Goal: Navigation & Orientation: Find specific page/section

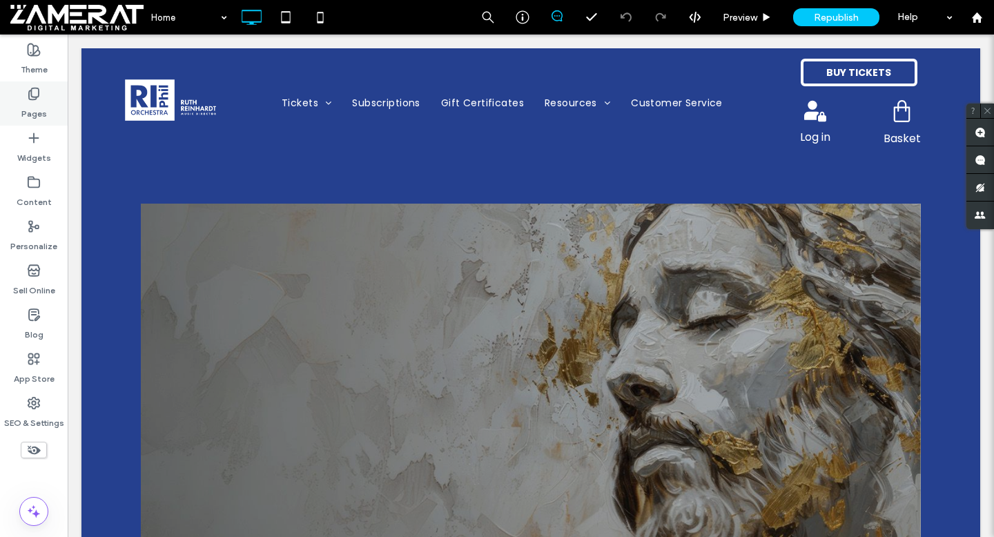
click at [12, 107] on div "Pages" at bounding box center [34, 103] width 68 height 44
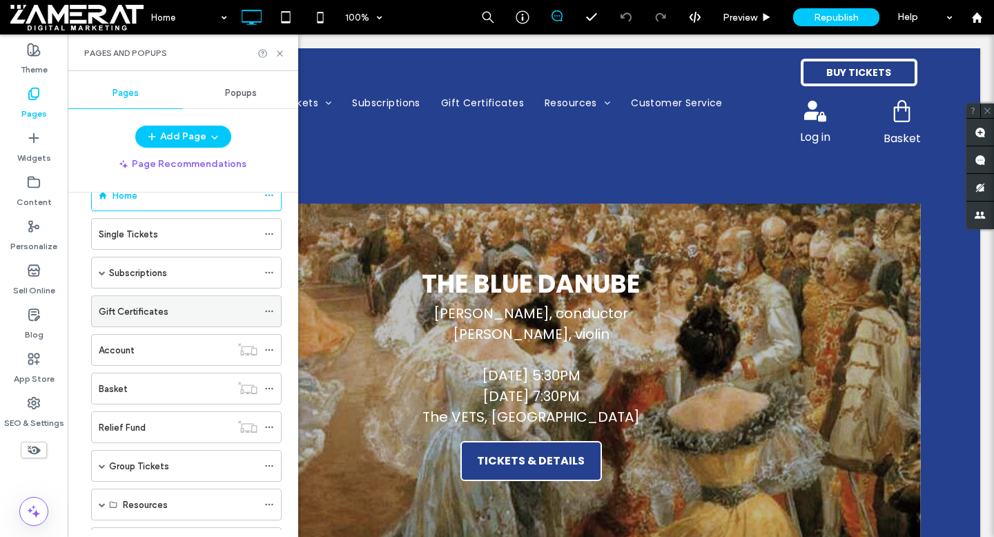
scroll to position [70, 0]
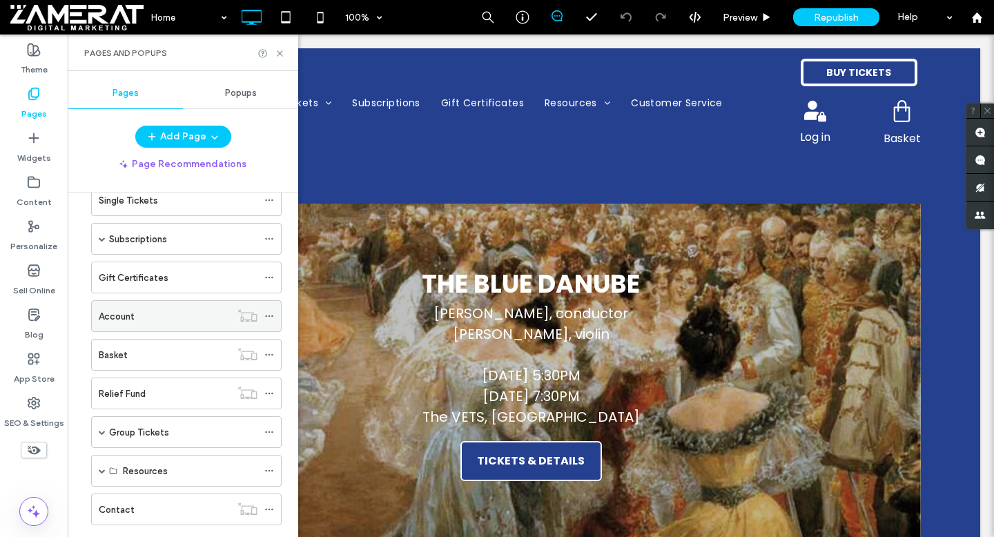
click at [184, 320] on div "Account" at bounding box center [165, 316] width 132 height 14
click at [280, 52] on use at bounding box center [280, 53] width 6 height 6
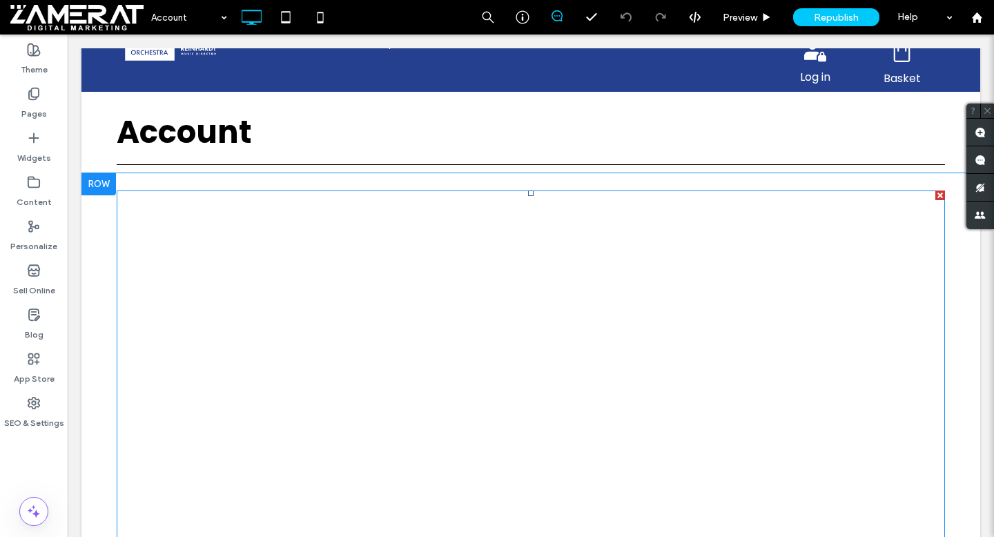
scroll to position [68, 0]
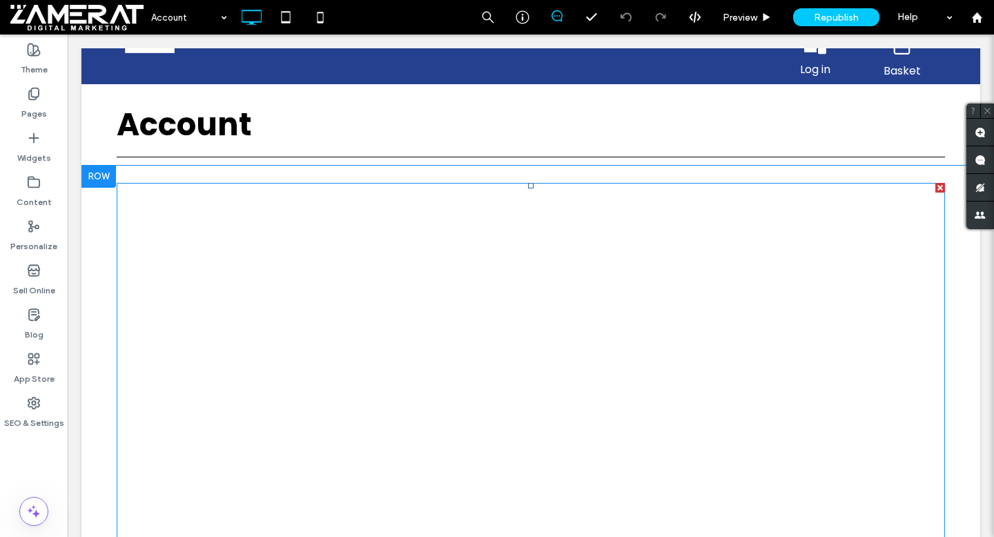
click at [466, 352] on span at bounding box center [531, 390] width 829 height 414
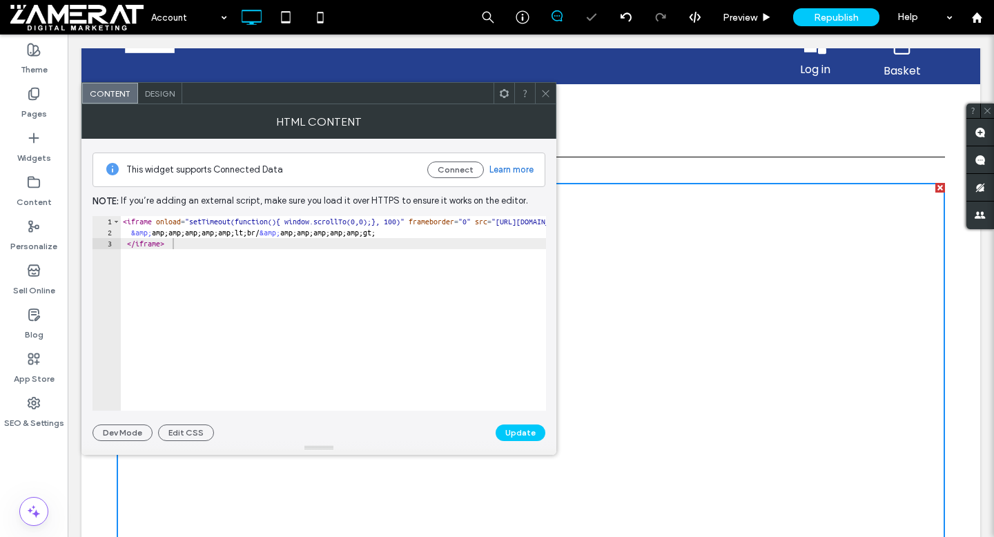
click at [545, 91] on icon at bounding box center [546, 93] width 10 height 10
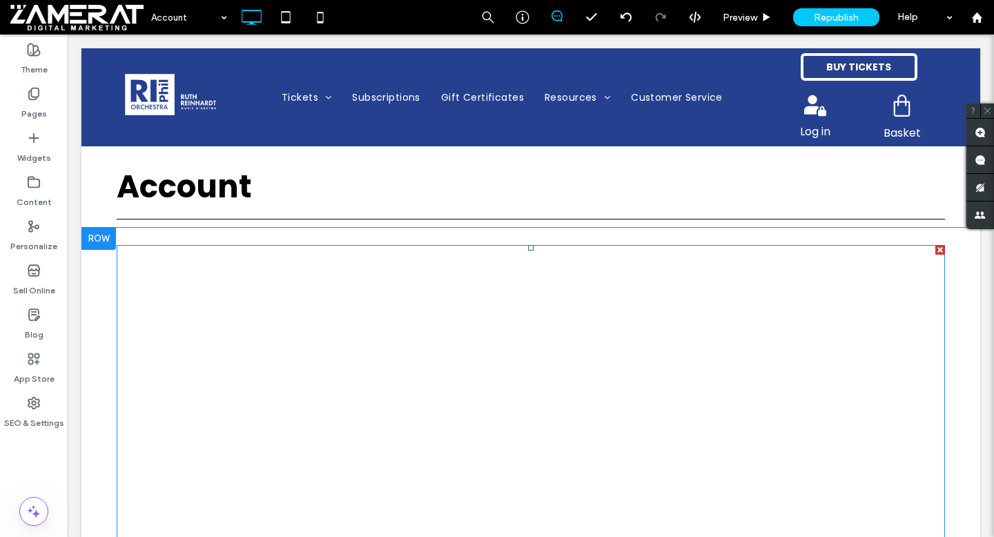
scroll to position [0, 0]
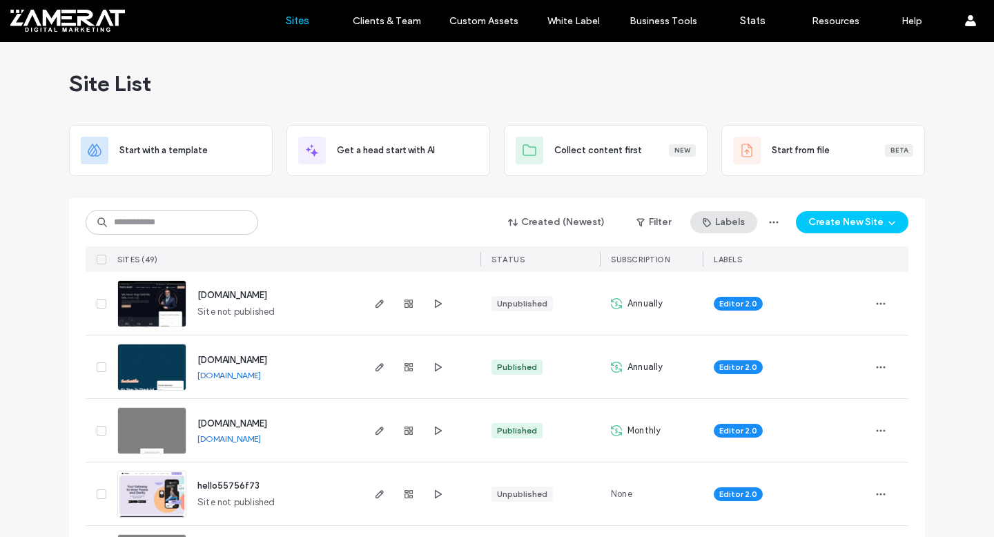
click at [705, 221] on icon "button" at bounding box center [706, 222] width 11 height 11
click at [624, 226] on button "Filter" at bounding box center [654, 222] width 62 height 22
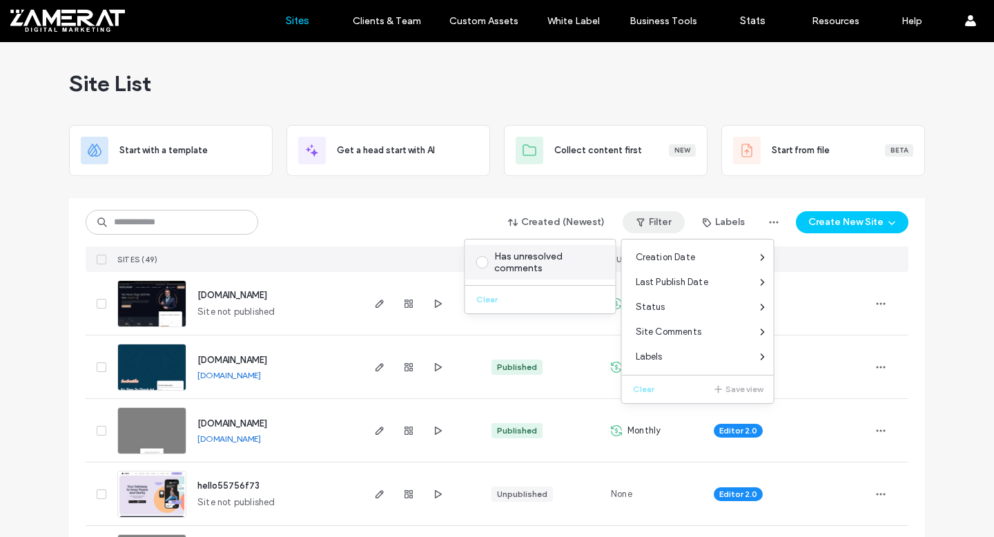
click at [493, 259] on label "Has unresolved comments" at bounding box center [537, 262] width 123 height 23
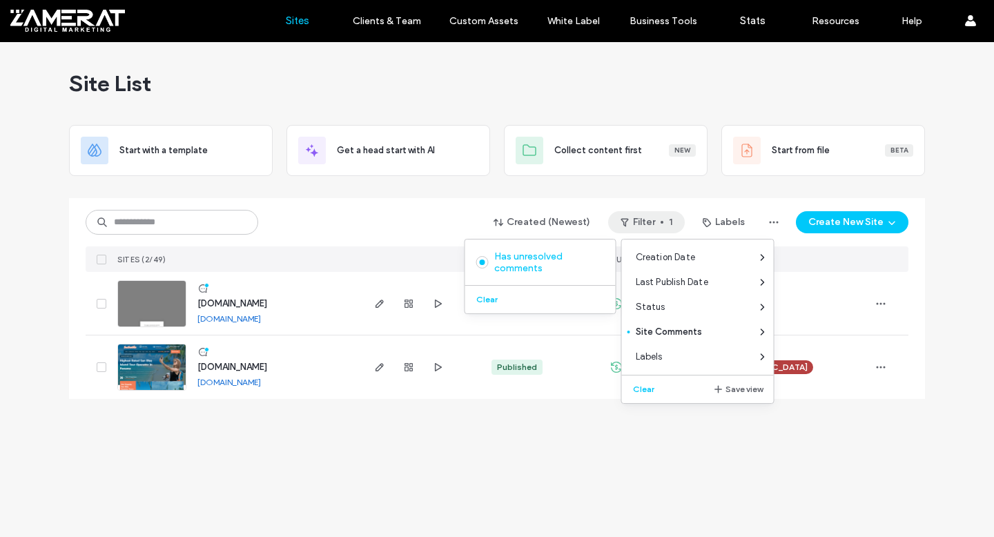
click at [43, 291] on div "Site List Start with a template Get a head start with AI Collect content first …" at bounding box center [497, 289] width 994 height 495
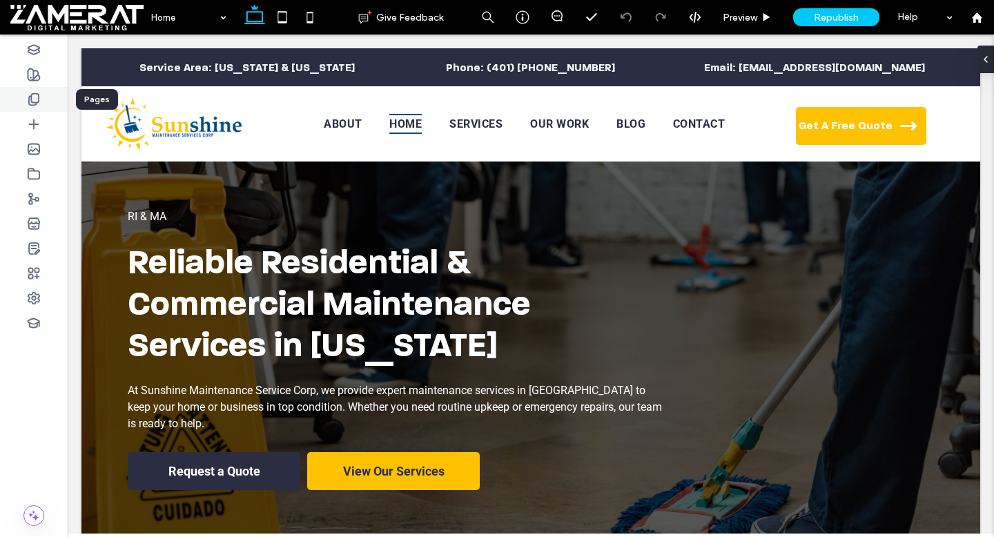
click at [12, 109] on div at bounding box center [34, 99] width 68 height 25
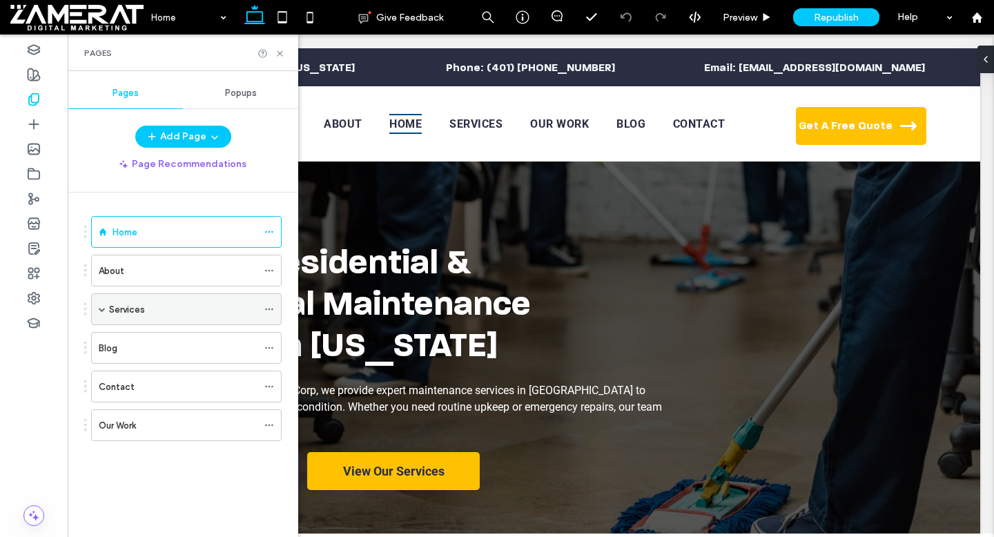
click at [103, 307] on span at bounding box center [102, 309] width 7 height 7
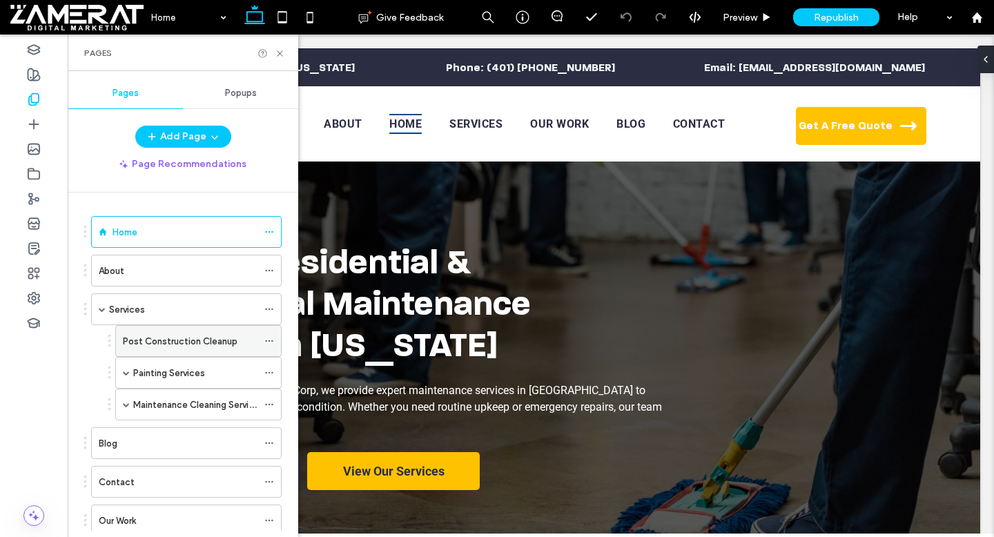
scroll to position [41, 0]
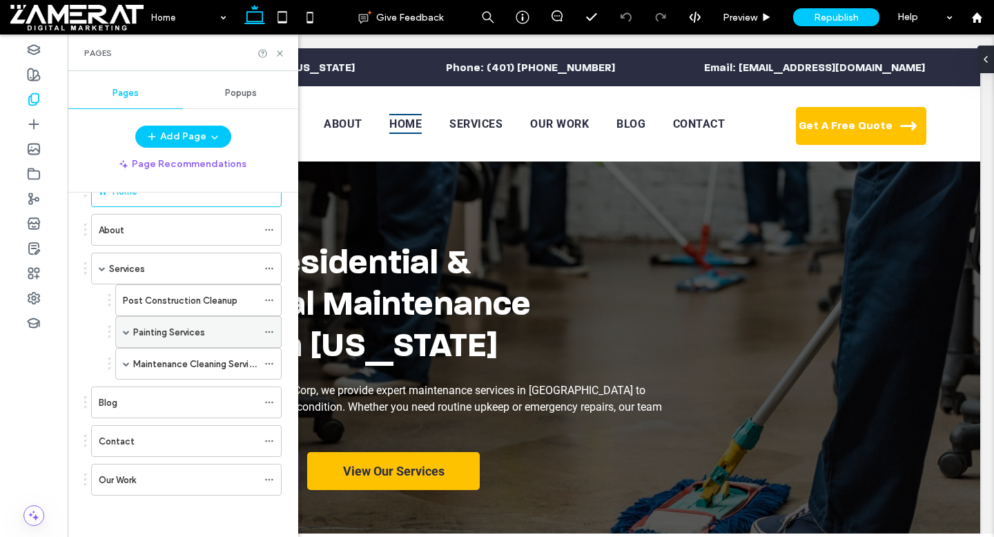
click at [222, 338] on div "Painting Services" at bounding box center [195, 332] width 124 height 14
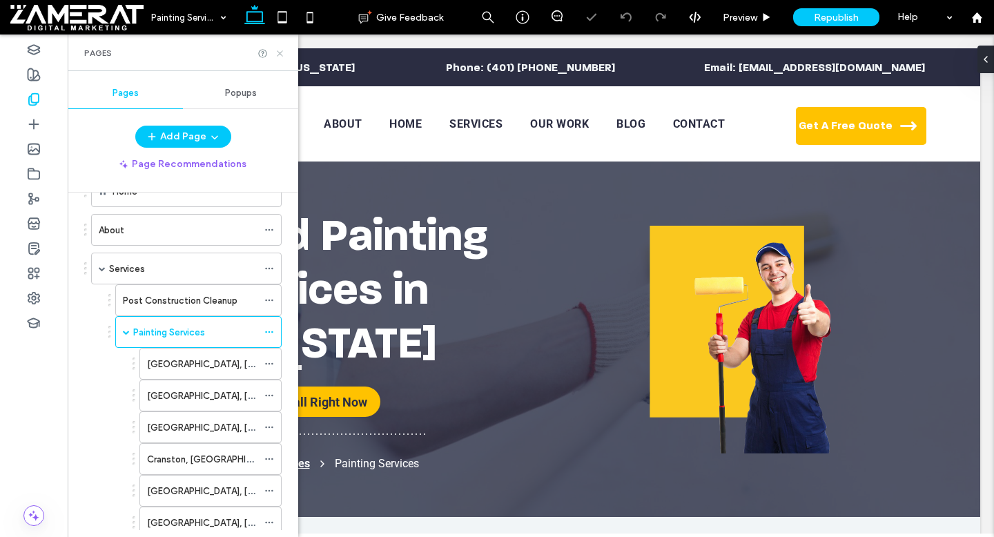
click at [278, 51] on icon at bounding box center [280, 53] width 10 height 10
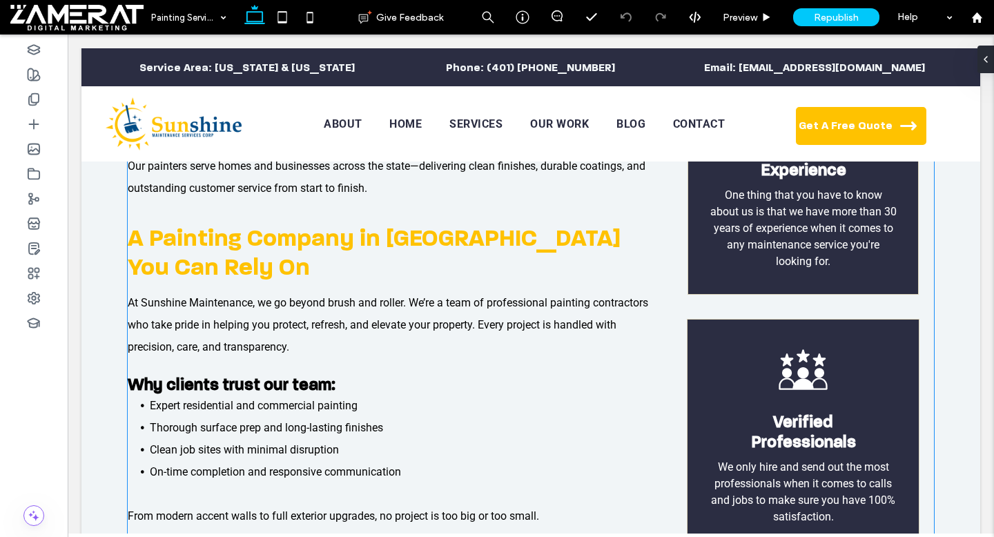
scroll to position [566, 0]
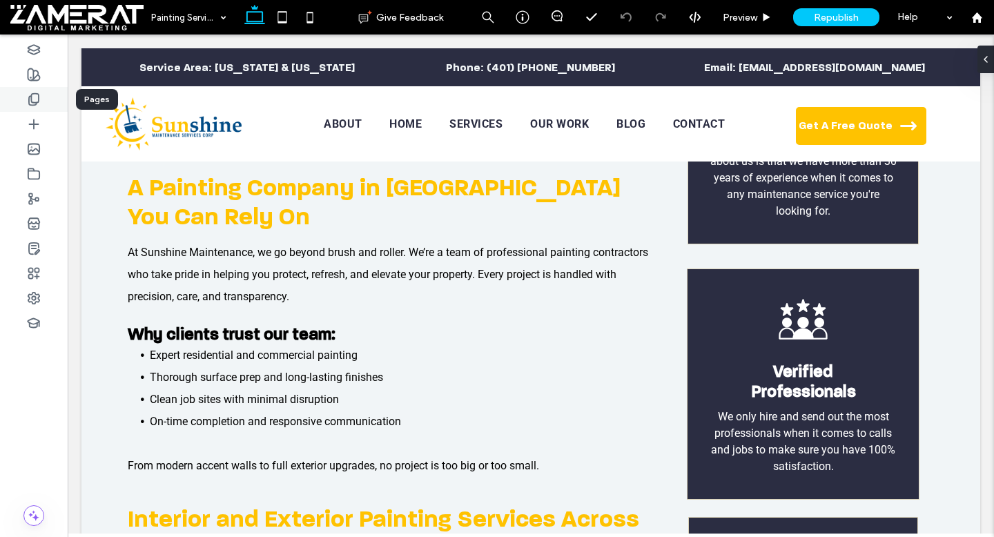
click at [22, 92] on div at bounding box center [34, 99] width 68 height 25
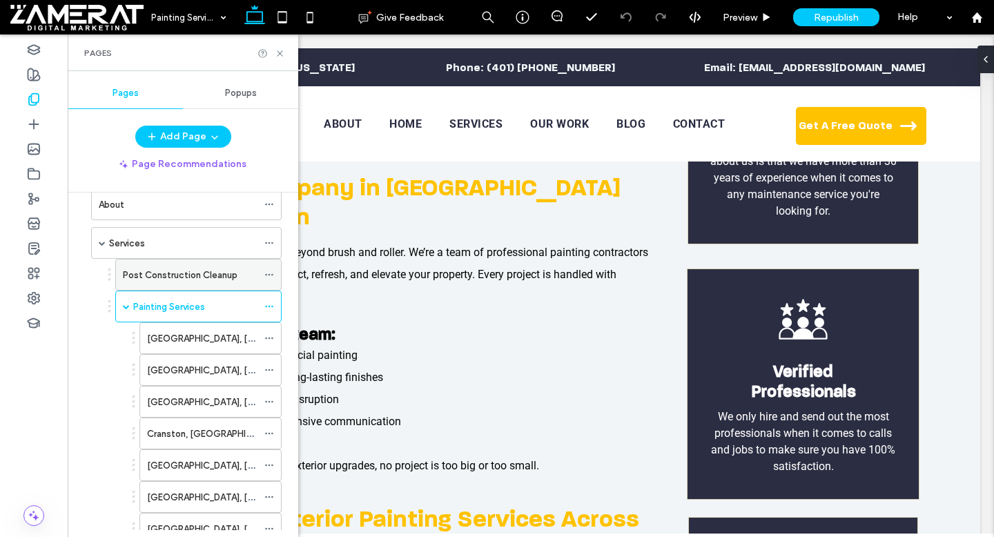
scroll to position [75, 0]
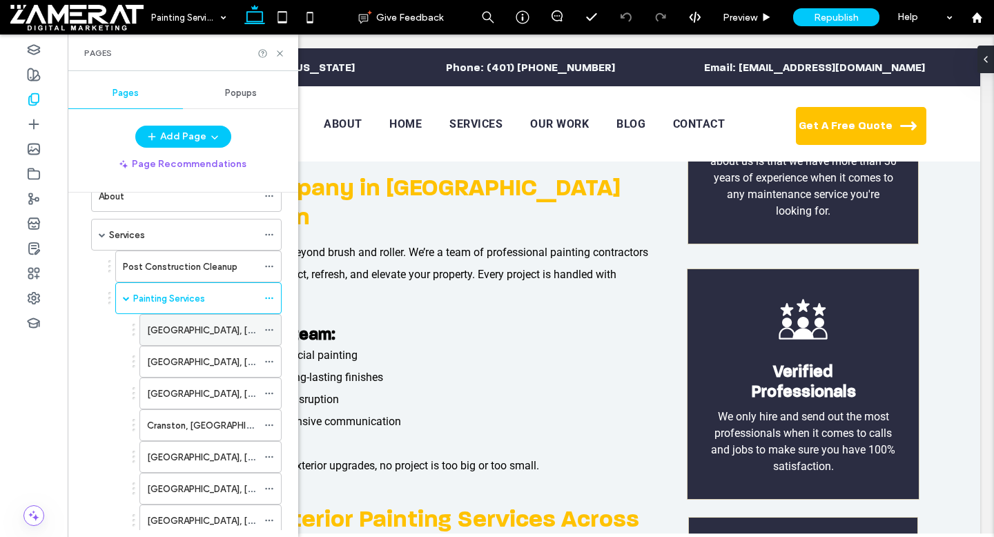
click at [200, 338] on div "Warwick, RI" at bounding box center [202, 330] width 110 height 30
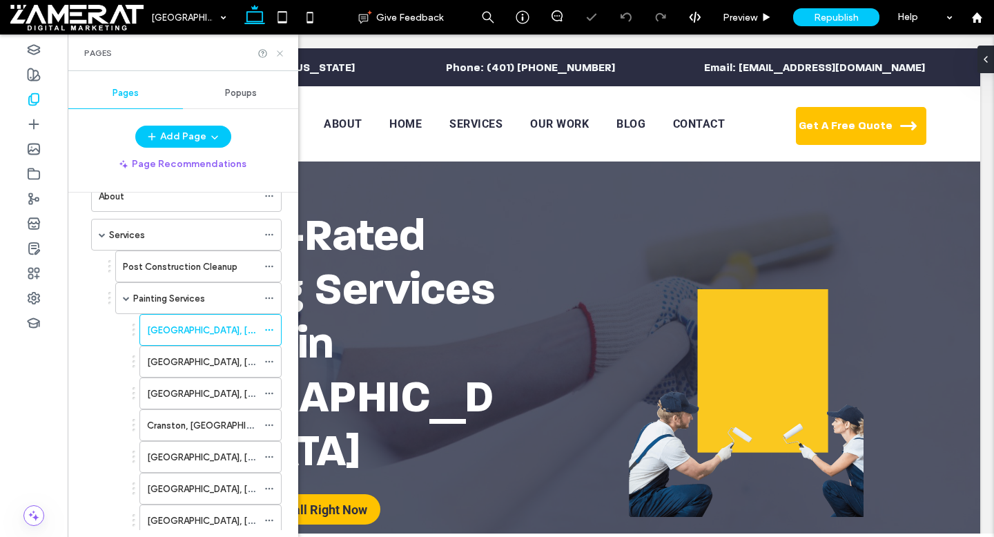
click at [278, 53] on icon at bounding box center [280, 53] width 10 height 10
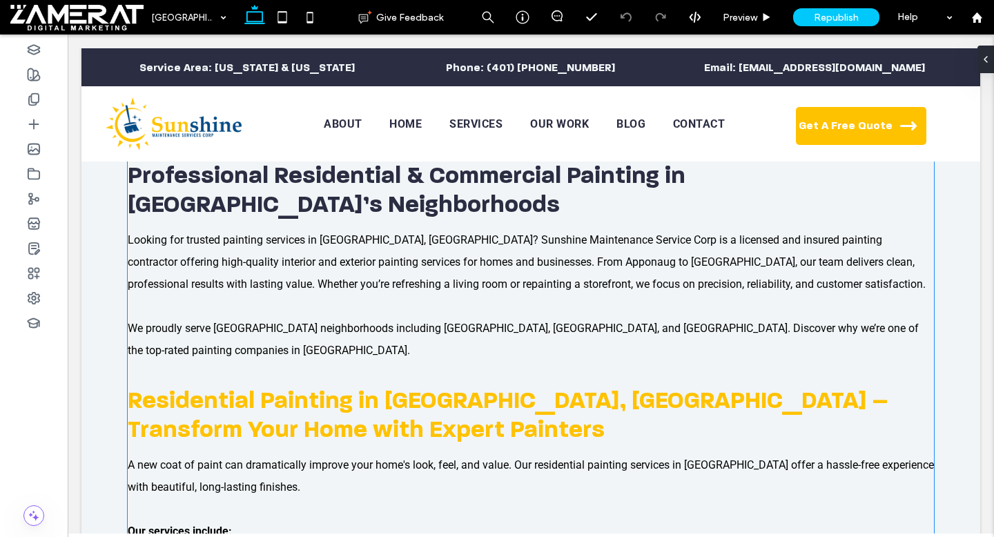
scroll to position [39, 0]
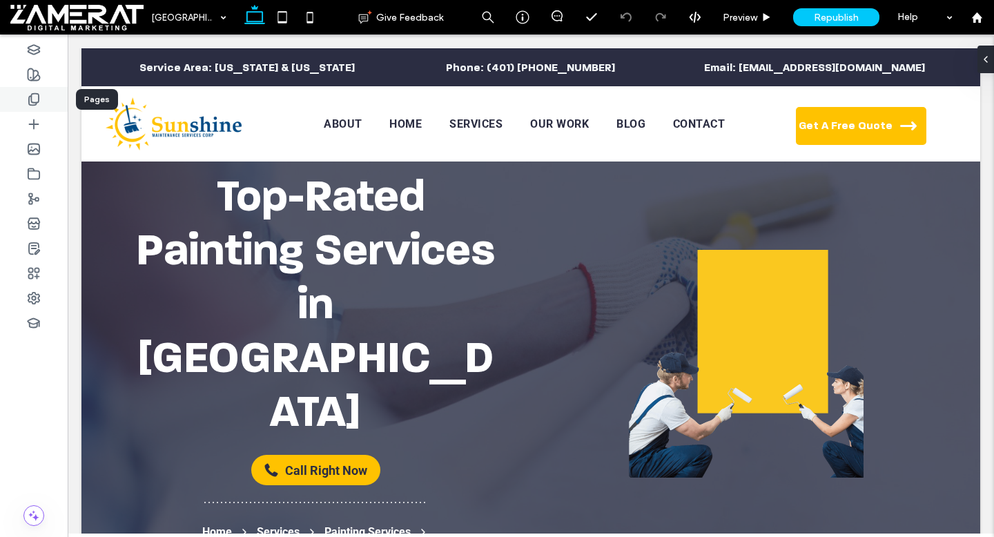
click at [23, 103] on div at bounding box center [34, 99] width 68 height 25
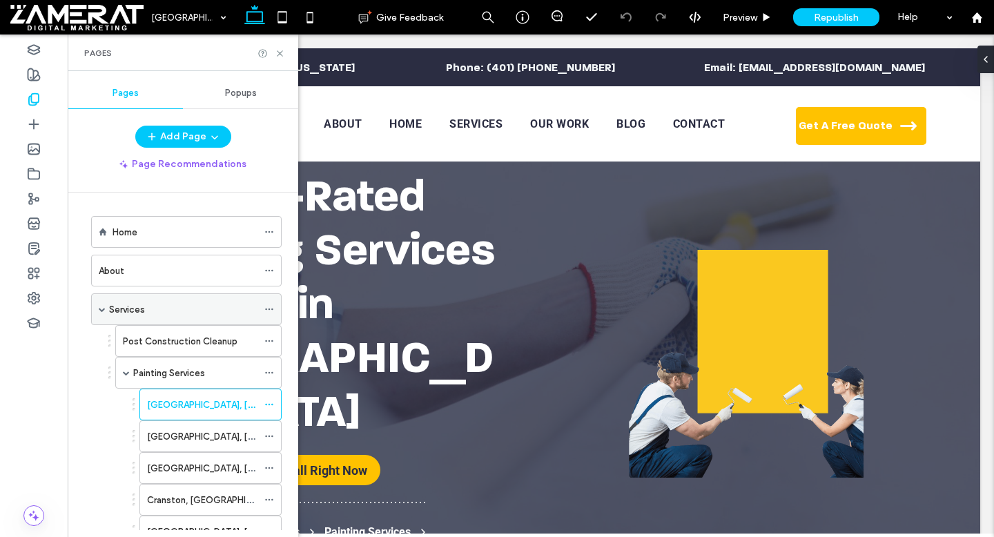
scroll to position [93, 0]
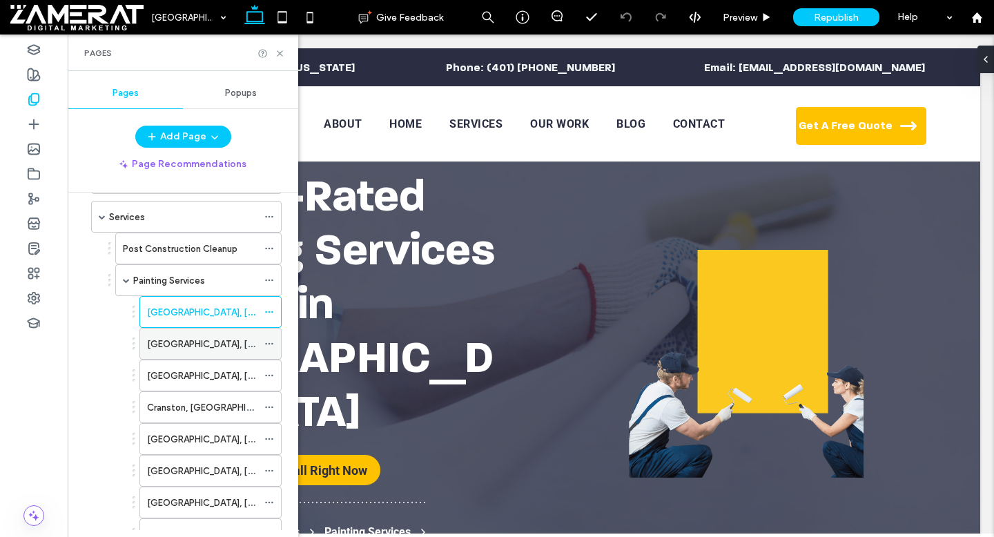
click at [206, 356] on div "Cumberland, RI" at bounding box center [202, 344] width 110 height 30
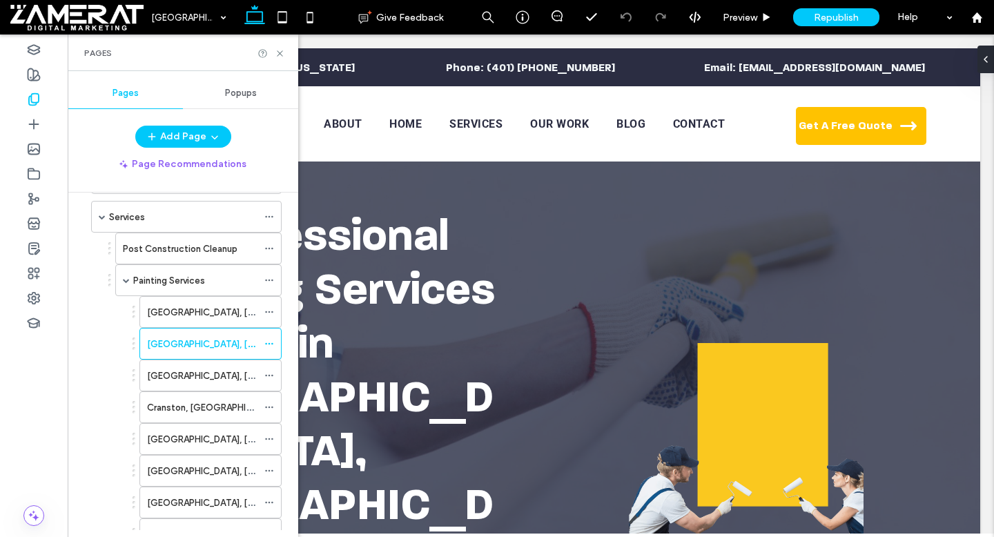
scroll to position [0, 0]
click at [279, 52] on use at bounding box center [280, 53] width 6 height 6
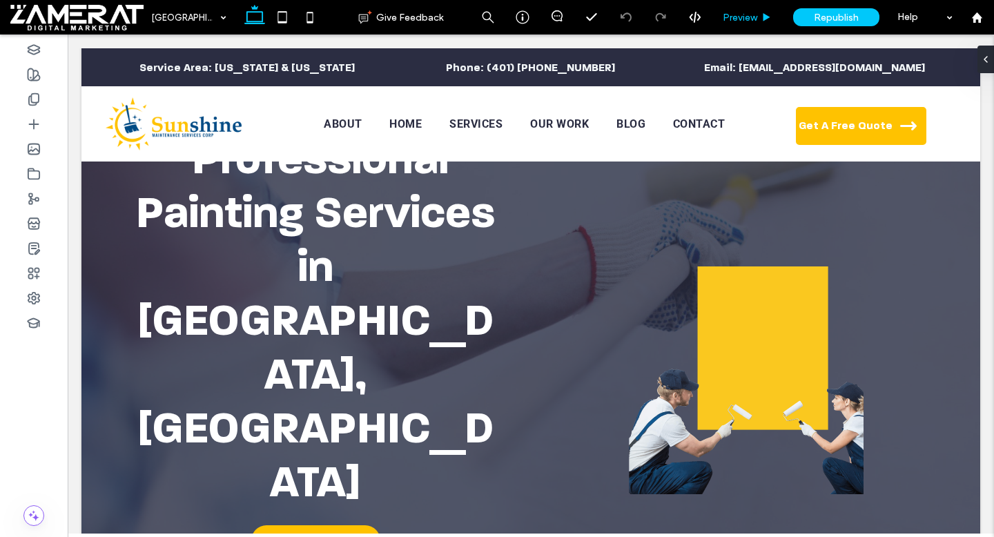
scroll to position [35, 0]
